Goal: Complete application form

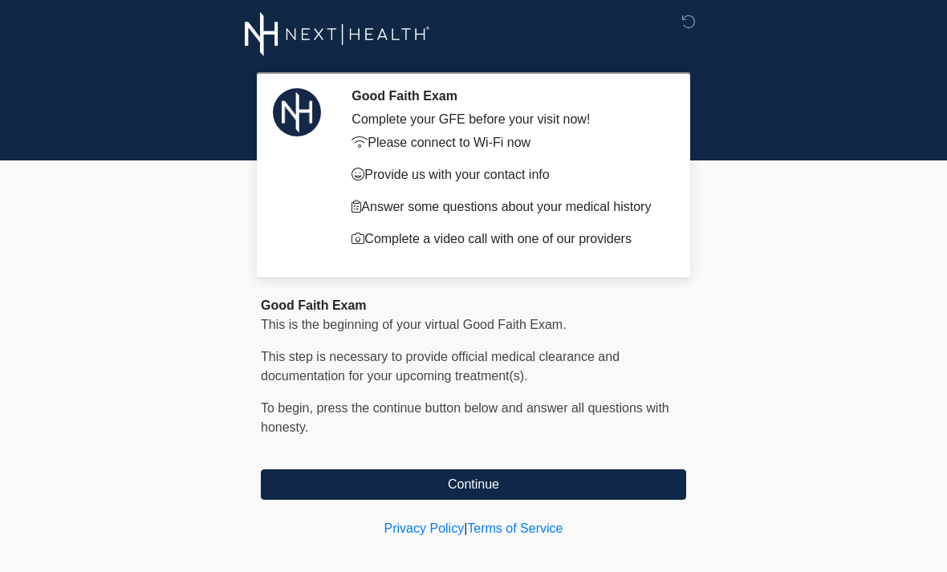
click at [639, 484] on button "Continue" at bounding box center [473, 484] width 425 height 30
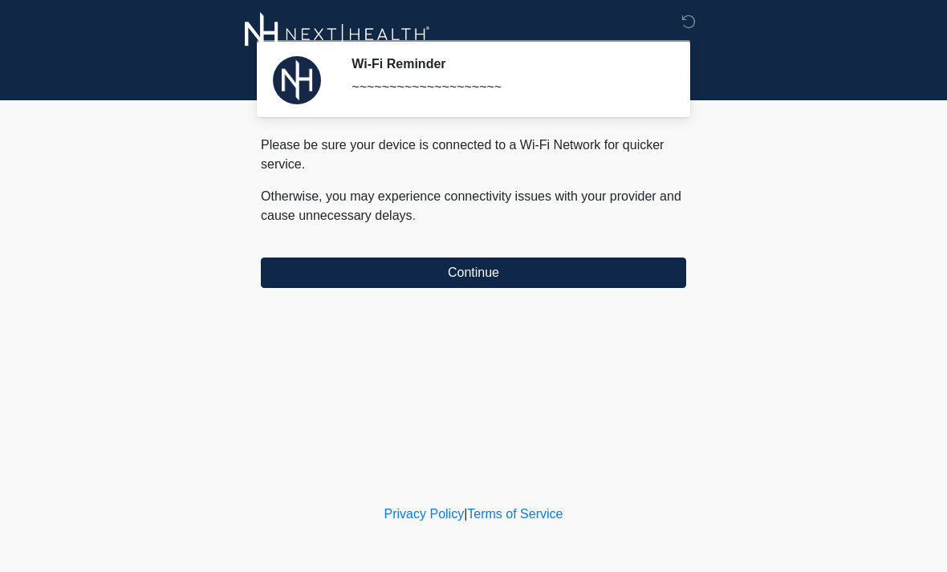
click at [596, 267] on button "Continue" at bounding box center [473, 273] width 425 height 30
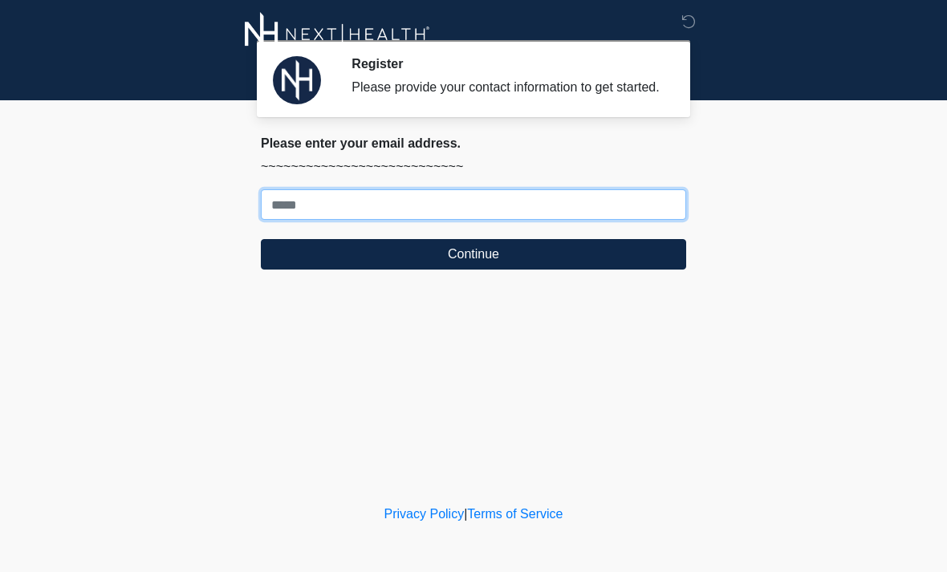
click at [360, 205] on input "Where should we email your treatment plan?" at bounding box center [473, 204] width 425 height 30
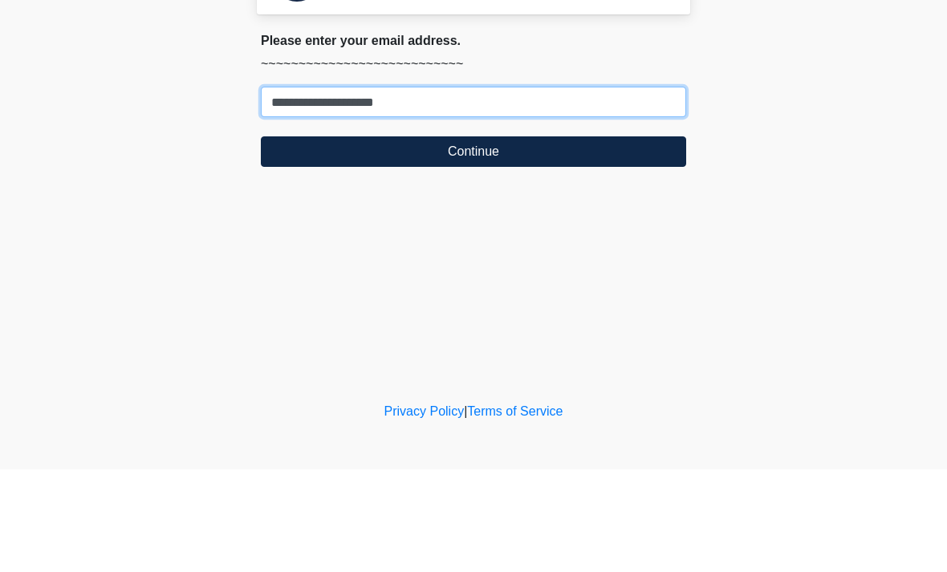
type input "**********"
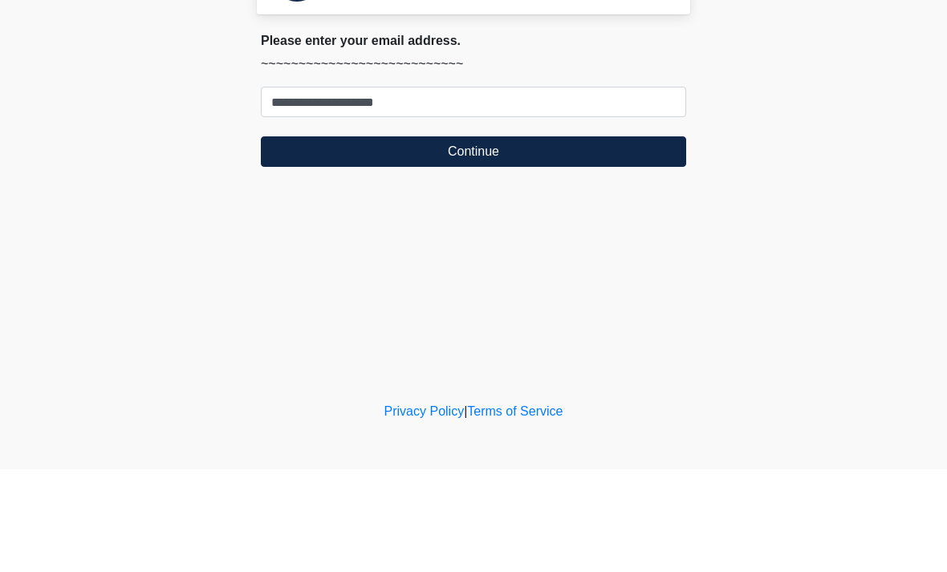
click at [438, 239] on button "Continue" at bounding box center [473, 254] width 425 height 30
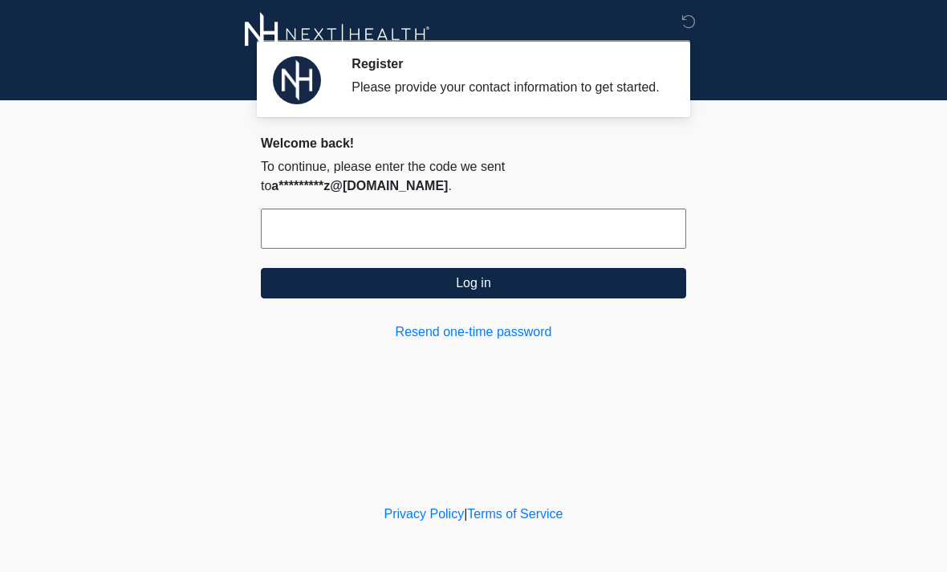
click at [442, 238] on input "text" at bounding box center [473, 229] width 425 height 40
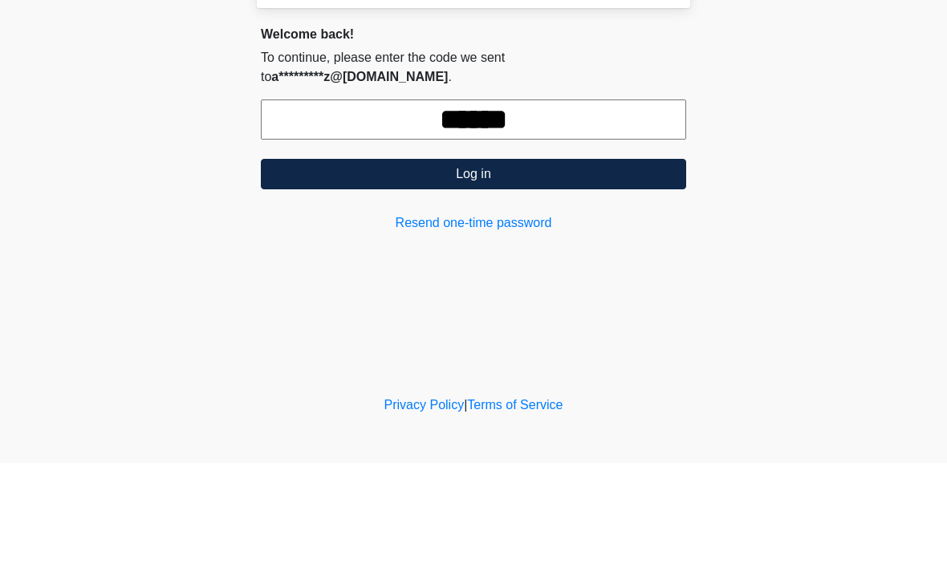
type input "******"
click at [566, 268] on button "Log in" at bounding box center [473, 283] width 425 height 30
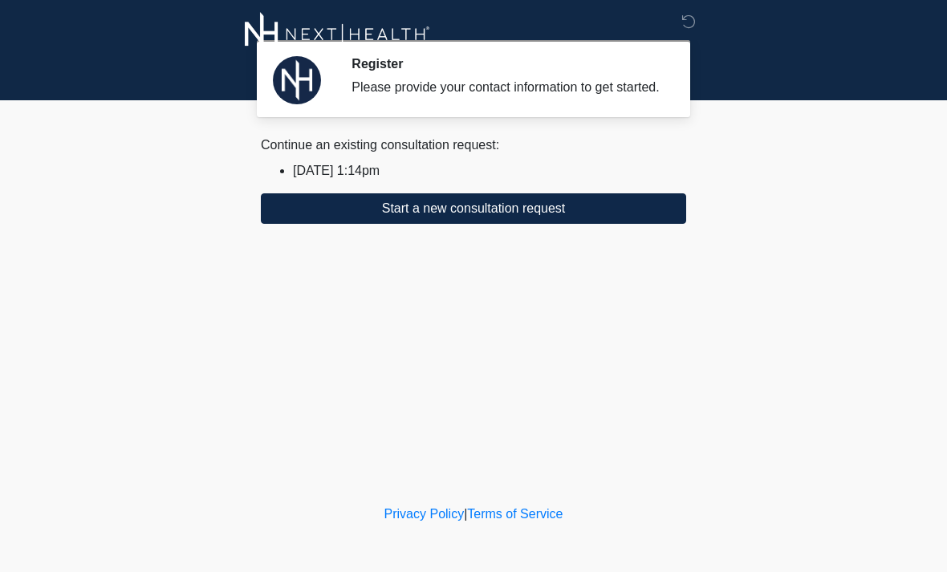
click at [551, 214] on button "Start a new consultation request" at bounding box center [473, 208] width 425 height 30
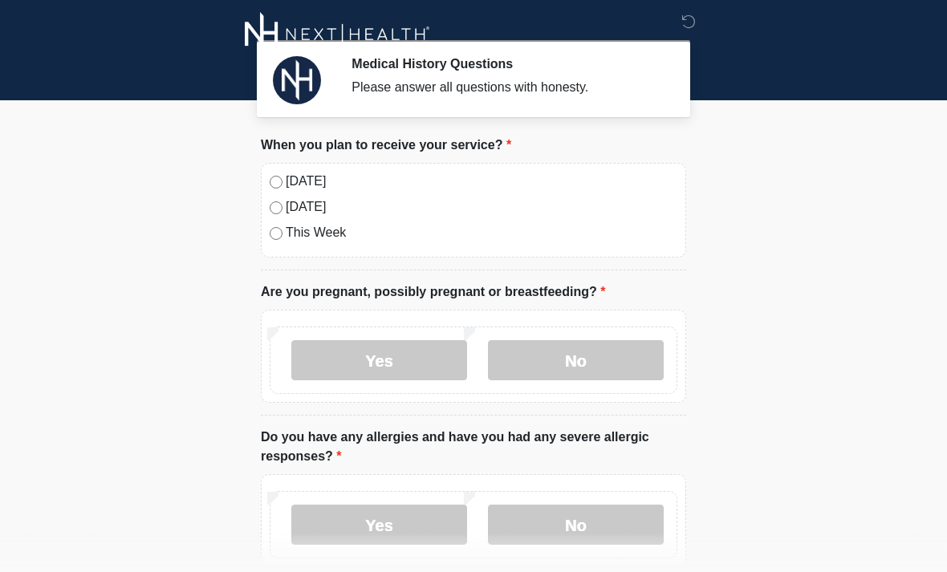
click at [301, 182] on label "Today" at bounding box center [482, 181] width 392 height 19
click at [583, 358] on label "No" at bounding box center [576, 360] width 176 height 40
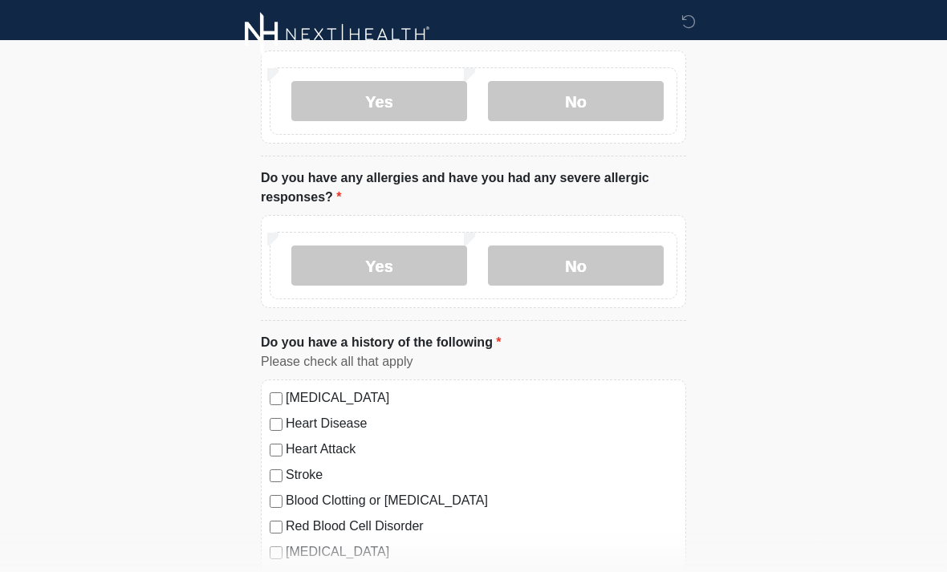
scroll to position [266, 0]
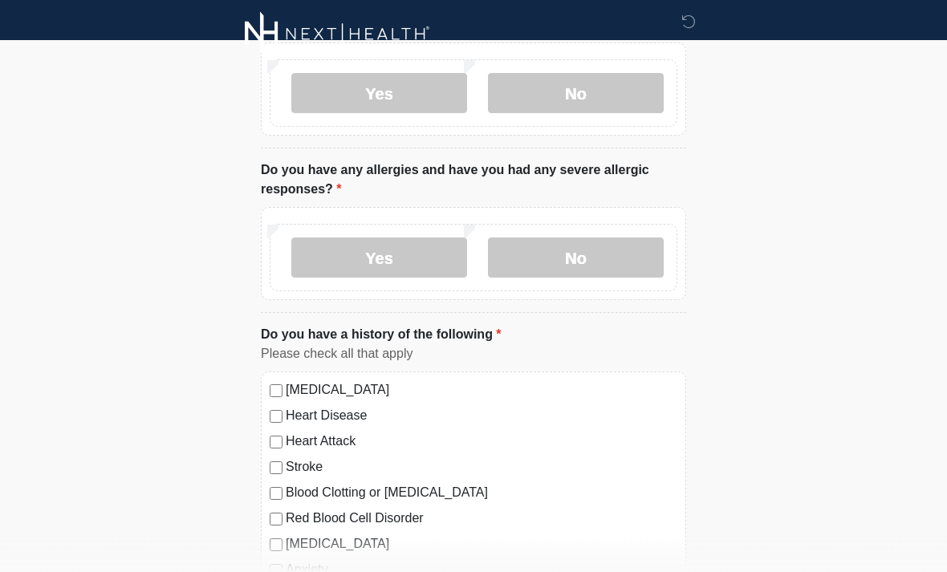
click at [394, 258] on label "Yes" at bounding box center [379, 258] width 176 height 40
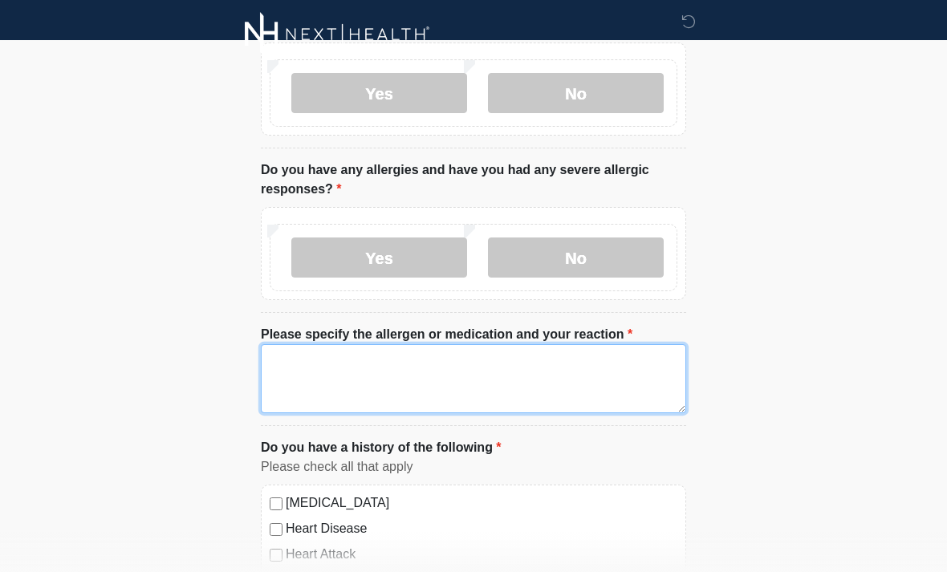
click at [447, 371] on textarea "Please specify the allergen or medication and your reaction" at bounding box center [473, 378] width 425 height 69
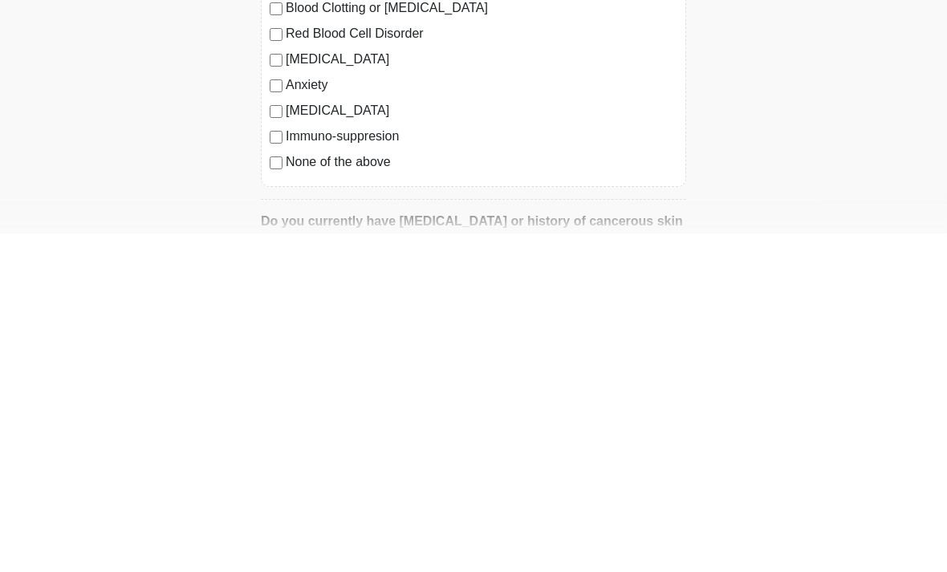
scroll to position [530, 0]
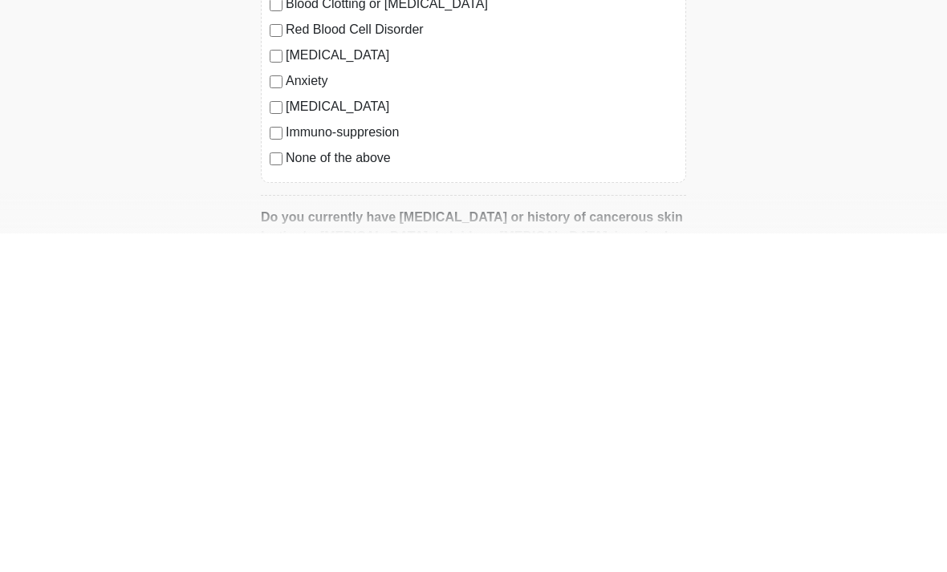
type textarea "**********"
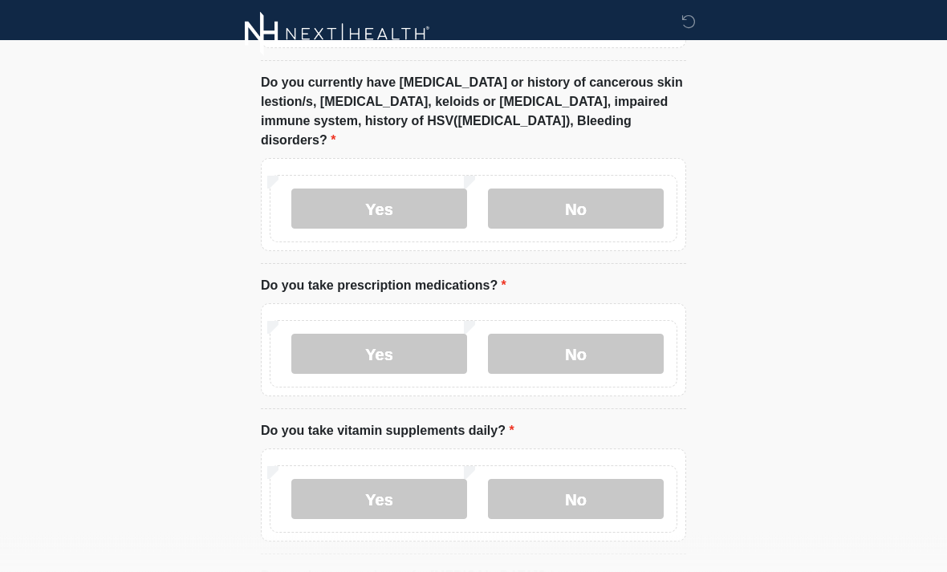
scroll to position [1004, 0]
click at [586, 189] on label "No" at bounding box center [576, 209] width 176 height 40
click at [402, 334] on label "Yes" at bounding box center [379, 354] width 176 height 40
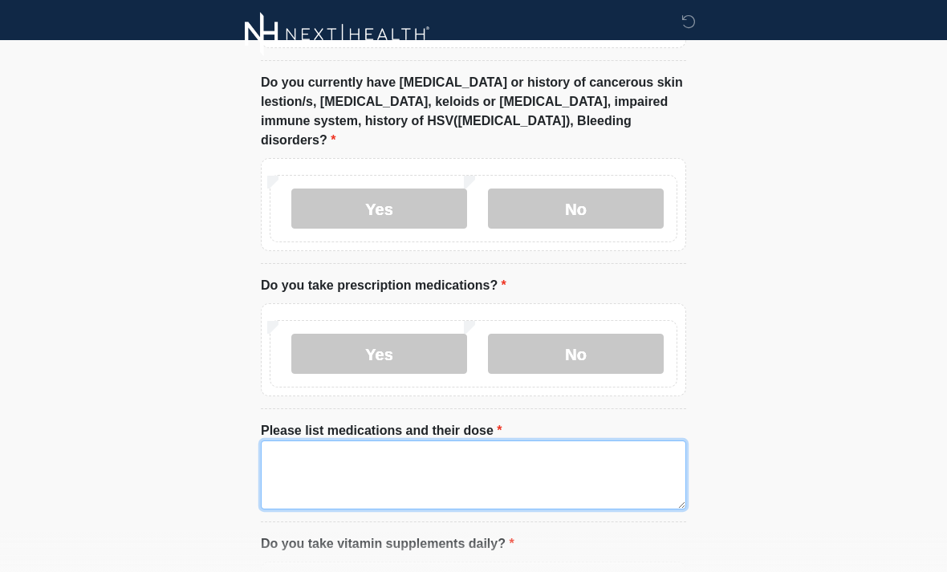
click at [410, 440] on textarea "Please list medications and their dose" at bounding box center [473, 474] width 425 height 69
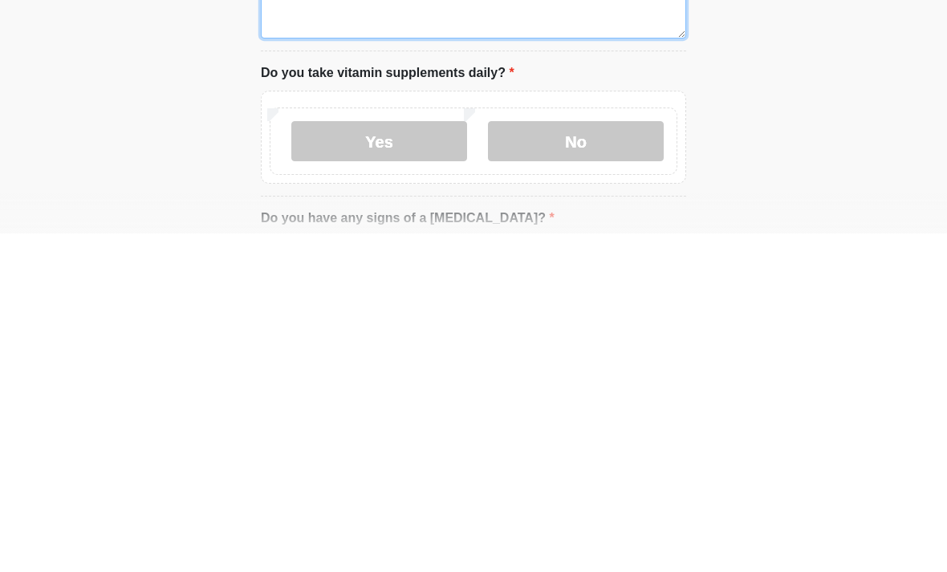
type textarea "**********"
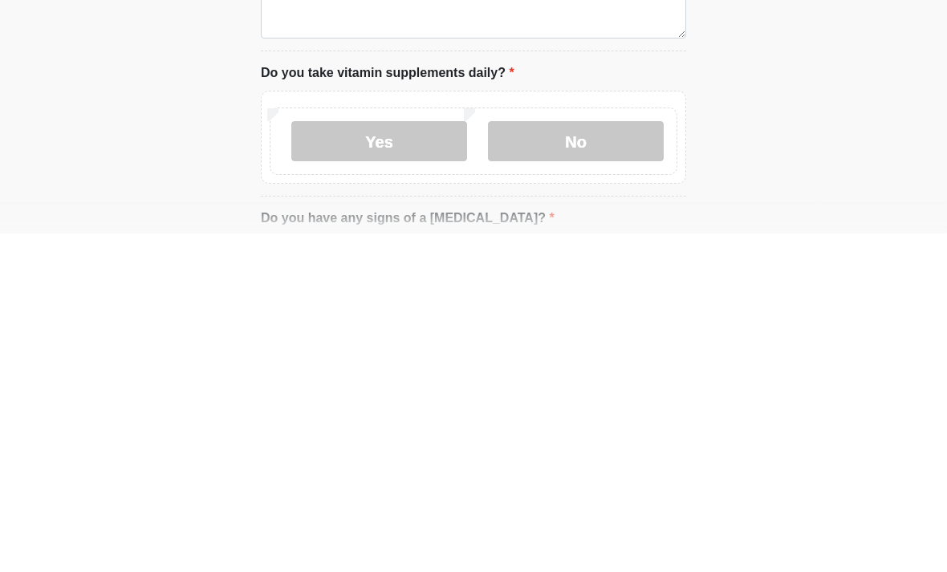
click at [409, 460] on label "Yes" at bounding box center [379, 480] width 176 height 40
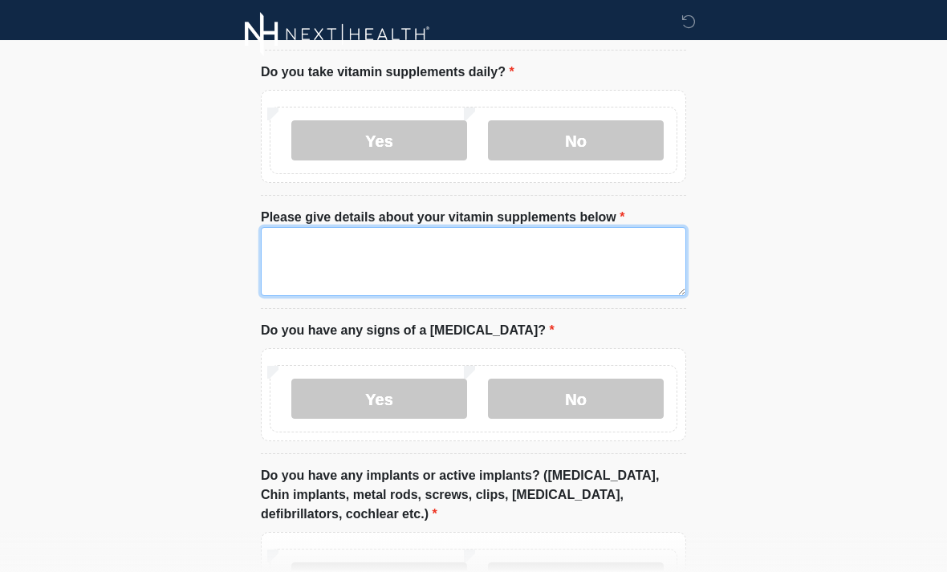
click at [416, 237] on textarea "Please give details about your vitamin supplements below" at bounding box center [473, 261] width 425 height 69
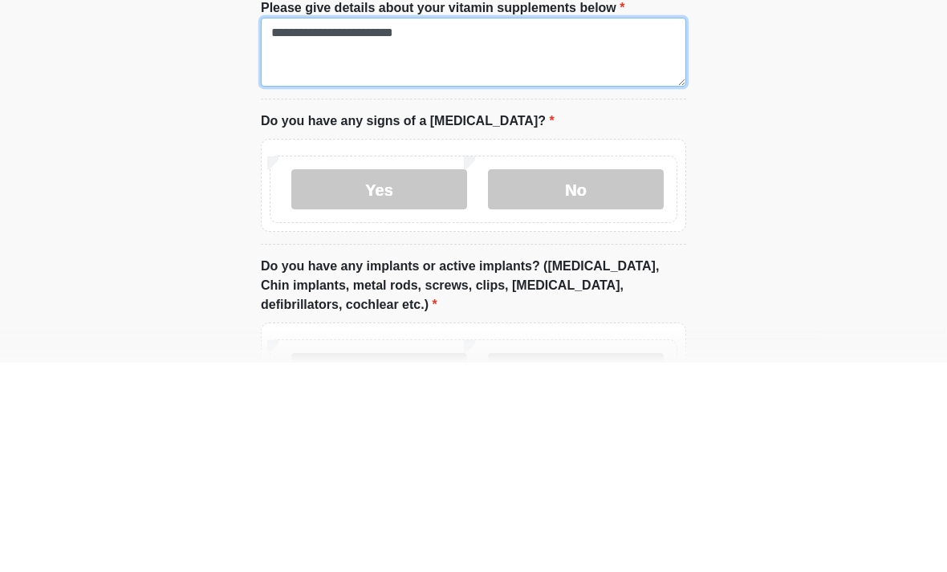
type textarea "**********"
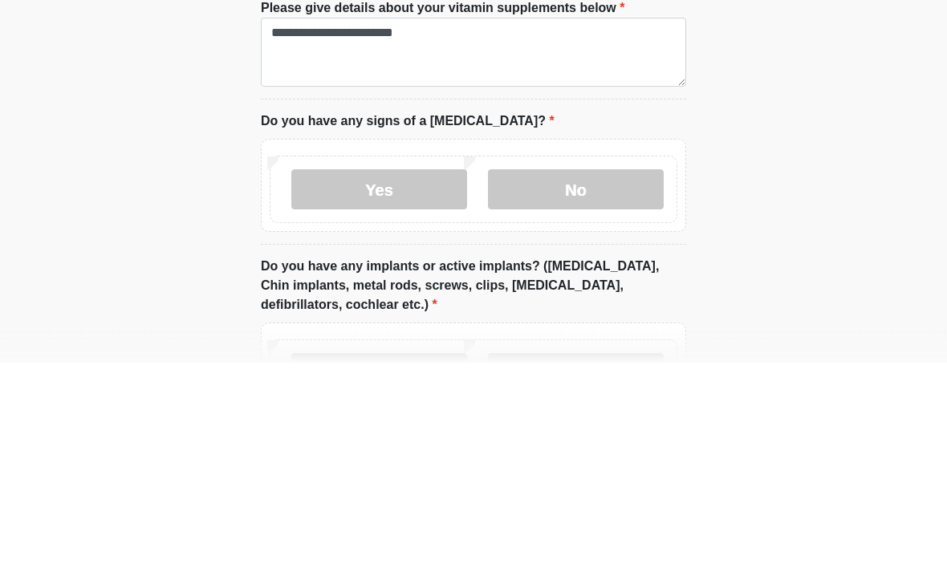
click at [577, 379] on label "No" at bounding box center [576, 399] width 176 height 40
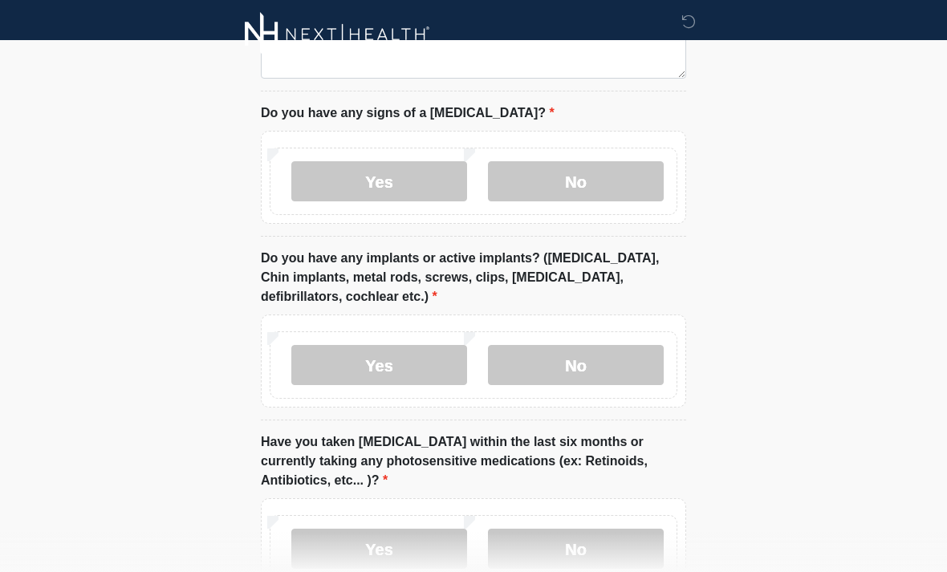
scroll to position [1779, 0]
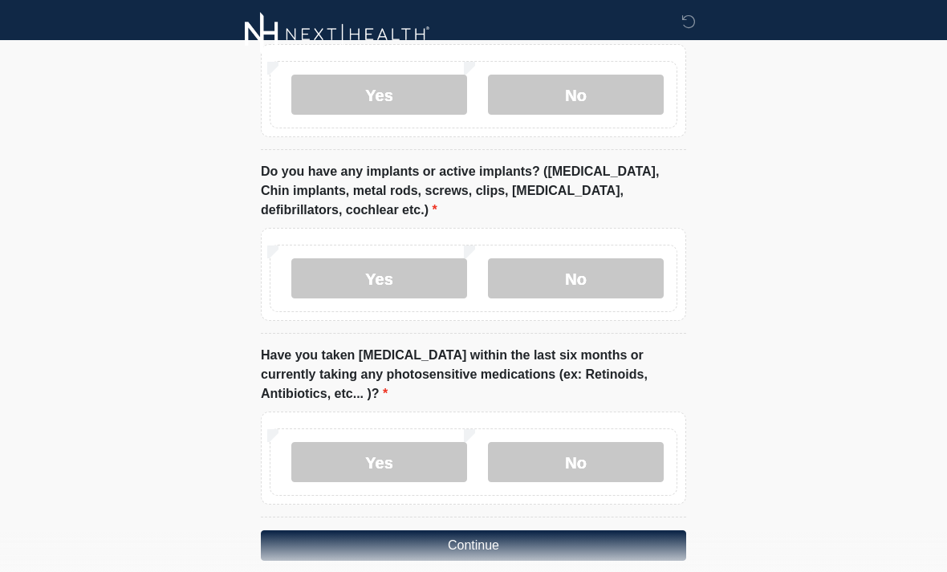
click at [595, 442] on label "No" at bounding box center [576, 462] width 176 height 40
click at [533, 530] on button "Continue" at bounding box center [473, 545] width 425 height 30
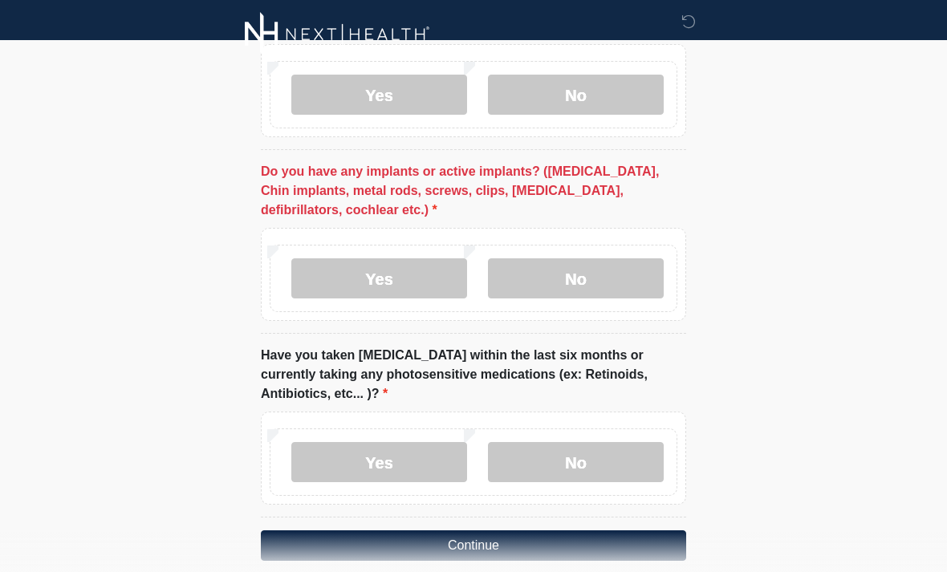
click at [485, 530] on button "Continue" at bounding box center [473, 545] width 425 height 30
click at [579, 265] on label "No" at bounding box center [576, 278] width 176 height 40
click at [547, 530] on button "Continue" at bounding box center [473, 545] width 425 height 30
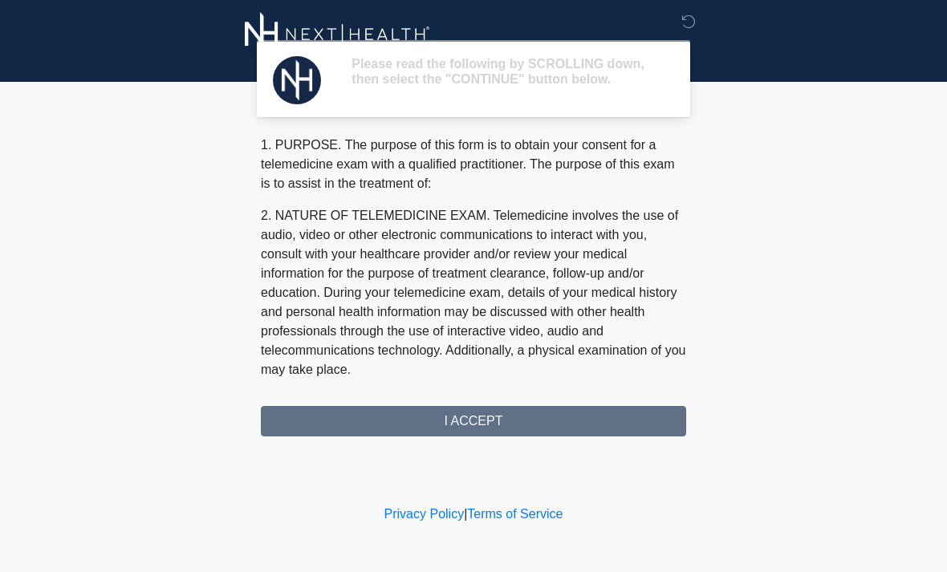
scroll to position [0, 0]
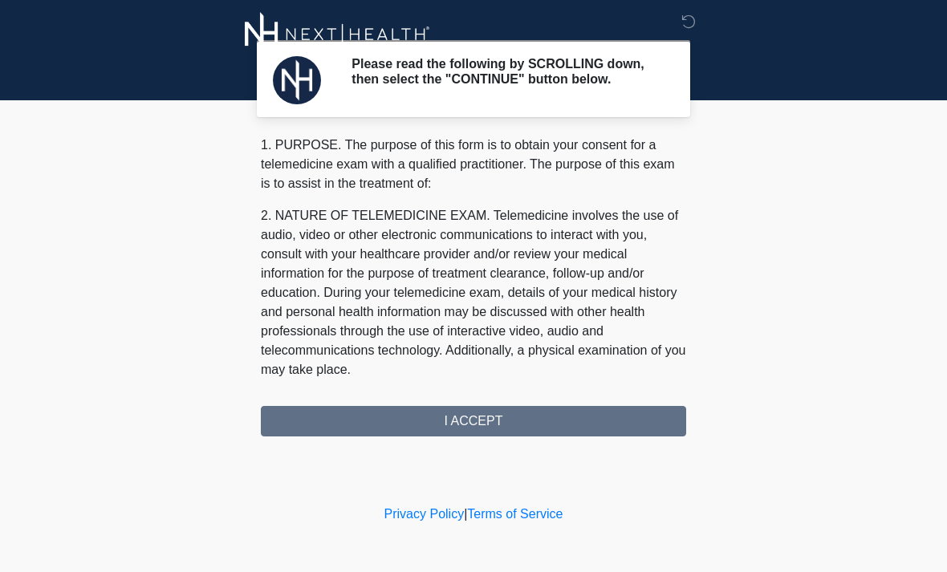
click at [526, 425] on div "1. PURPOSE. The purpose of this form is to obtain your consent for a telemedici…" at bounding box center [473, 286] width 425 height 301
click at [508, 430] on div "1. PURPOSE. The purpose of this form is to obtain your consent for a telemedici…" at bounding box center [473, 286] width 425 height 301
click at [518, 423] on div "1. PURPOSE. The purpose of this form is to obtain your consent for a telemedici…" at bounding box center [473, 286] width 425 height 301
click at [517, 423] on div "1. PURPOSE. The purpose of this form is to obtain your consent for a telemedici…" at bounding box center [473, 286] width 425 height 301
click at [534, 415] on div "1. PURPOSE. The purpose of this form is to obtain your consent for a telemedici…" at bounding box center [473, 286] width 425 height 301
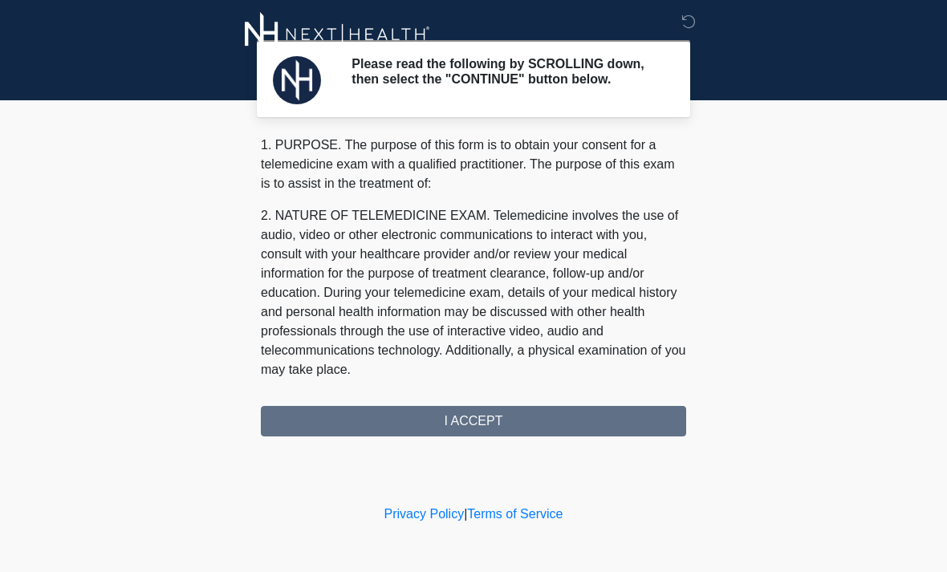
click at [539, 426] on div "1. PURPOSE. The purpose of this form is to obtain your consent for a telemedici…" at bounding box center [473, 286] width 425 height 301
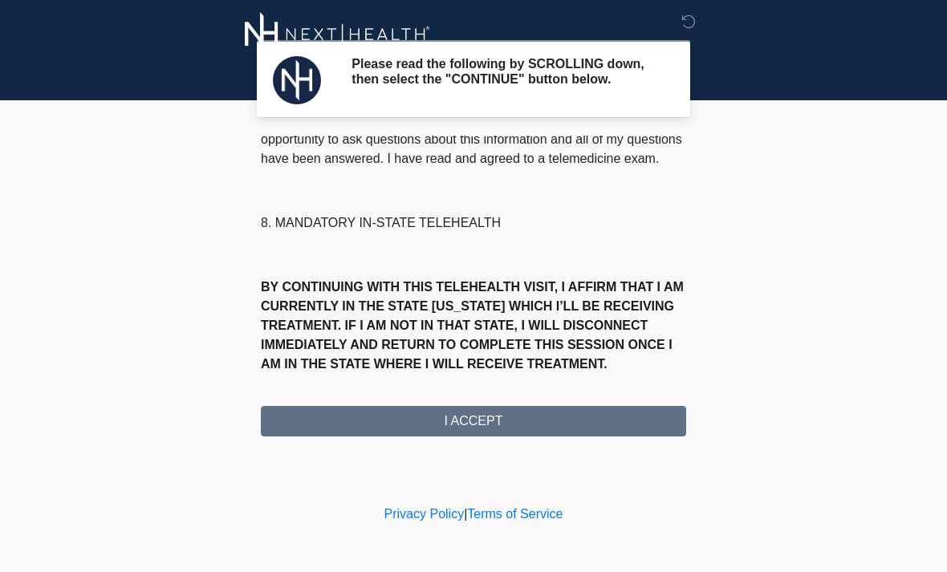
scroll to position [776, 0]
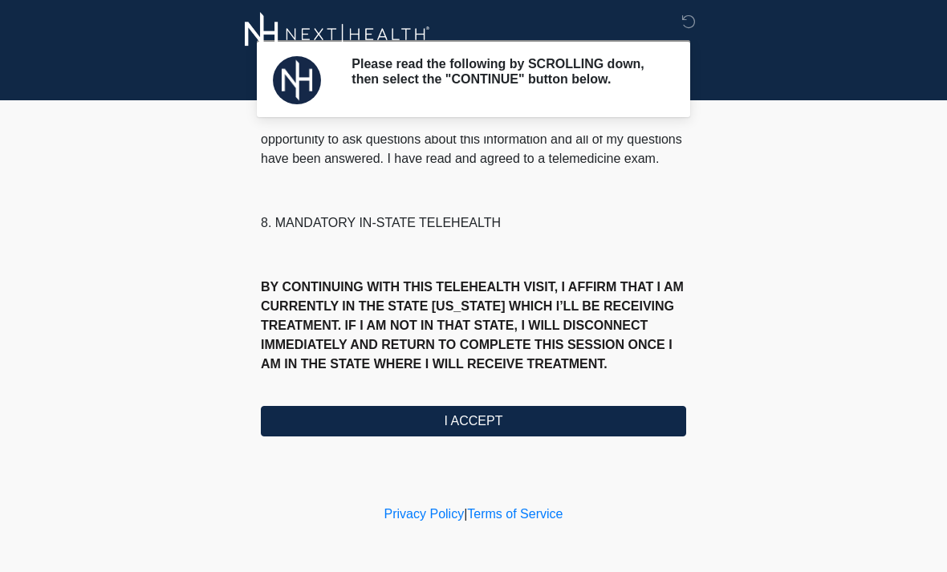
click at [473, 419] on button "I ACCEPT" at bounding box center [473, 421] width 425 height 30
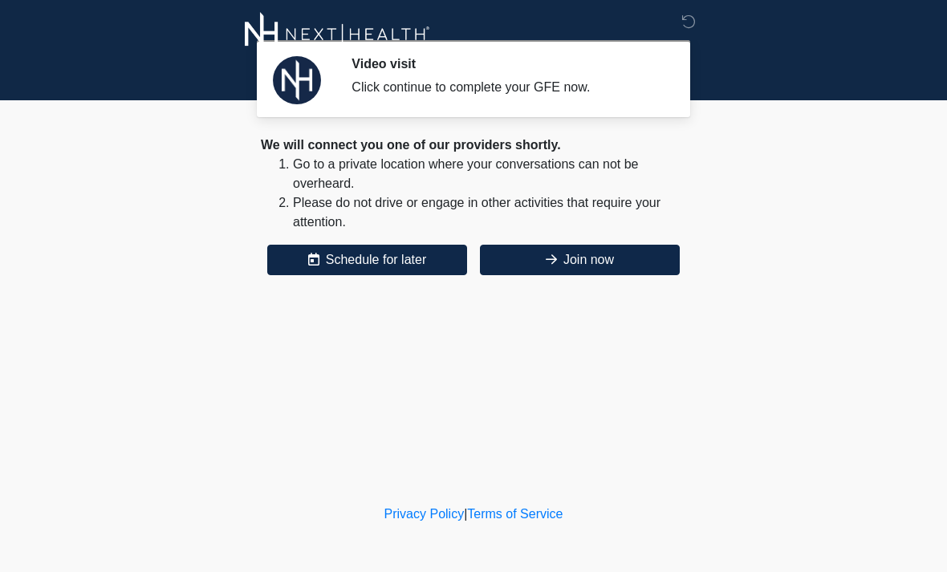
click at [546, 262] on icon at bounding box center [551, 259] width 11 height 13
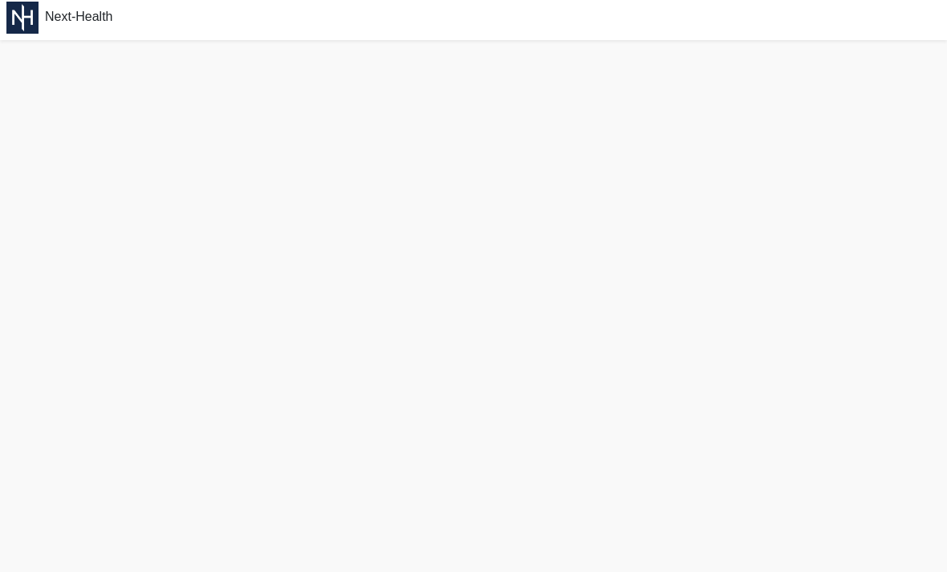
scroll to position [3, 0]
